Goal: Task Accomplishment & Management: Complete application form

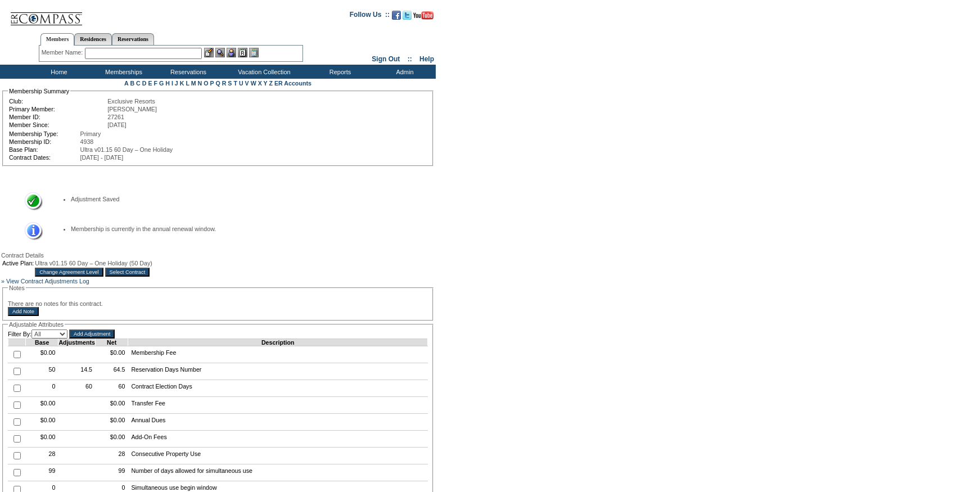
click at [16, 380] on td at bounding box center [16, 371] width 17 height 17
click at [19, 375] on input "checkbox" at bounding box center [16, 371] width 7 height 7
checkbox input "true"
click at [92, 338] on input "Add Adjustment" at bounding box center [92, 333] width 46 height 9
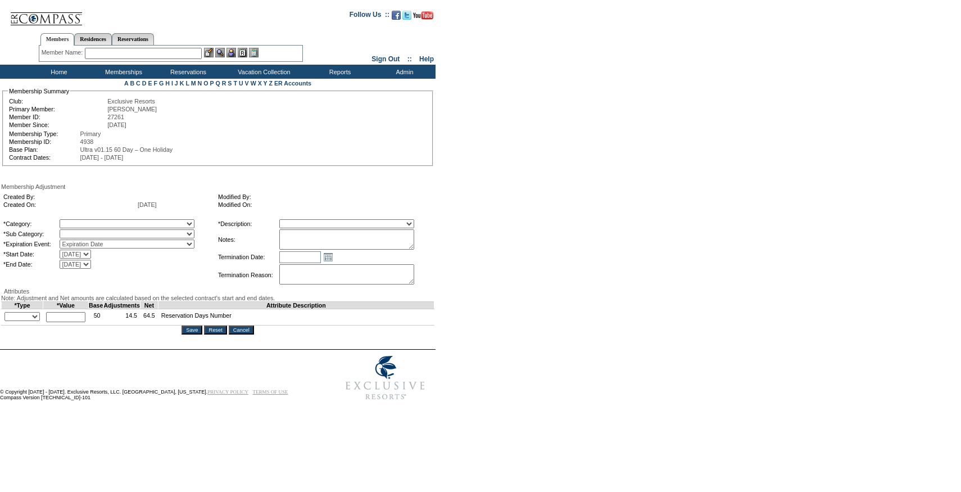
click at [91, 254] on select "[DATE] [DATE] [DATE] [DATE] [DATE] [DATE] [DATE] [DATE] [DATE] [DATE] [DATE] [D…" at bounding box center [75, 254] width 31 height 9
select select "[DATE] 12:00:00 AM"
click at [83, 252] on select "[DATE] [DATE] [DATE] [DATE] [DATE] [DATE] [DATE] [DATE] [DATE] [DATE] [DATE] [D…" at bounding box center [75, 254] width 31 height 9
click at [91, 269] on select "[DATE] [DATE] [DATE] [DATE] [DATE] [DATE] [DATE] [DATE] [DATE] [DATE] [DATE] [D…" at bounding box center [75, 264] width 31 height 9
select select "[DATE] 12:00:00 AM"
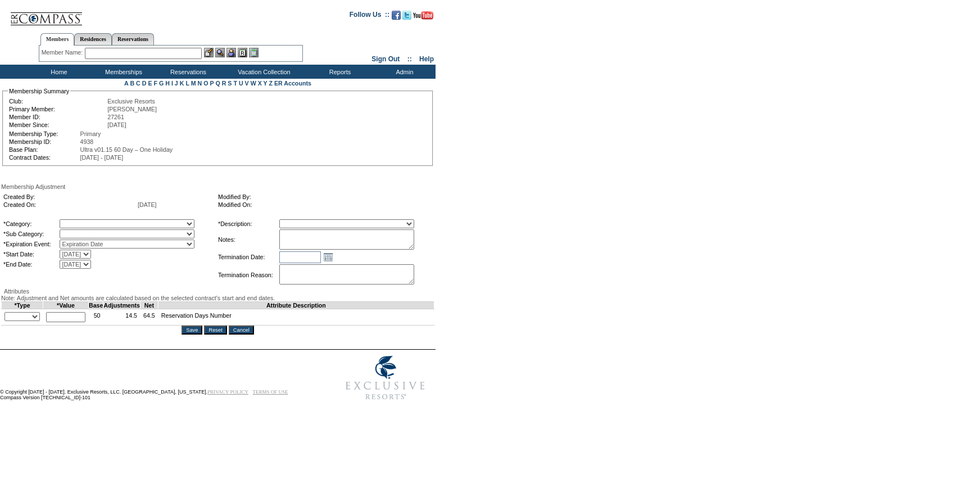
click at [83, 263] on select "[DATE] [DATE] [DATE] [DATE] [DATE] [DATE] [DATE] [DATE] [DATE] [DATE] [DATE] [D…" at bounding box center [75, 264] width 31 height 9
click at [134, 228] on select "A La Carte Days Contract Election Days Converted Days [MEDICAL_DATA] Other Refe…" at bounding box center [127, 223] width 135 height 9
select select "781"
click at [83, 221] on select "A La Carte Days Contract Election Days Converted Days [MEDICAL_DATA] Other Refe…" at bounding box center [127, 223] width 135 height 9
